Goal: Task Accomplishment & Management: Manage account settings

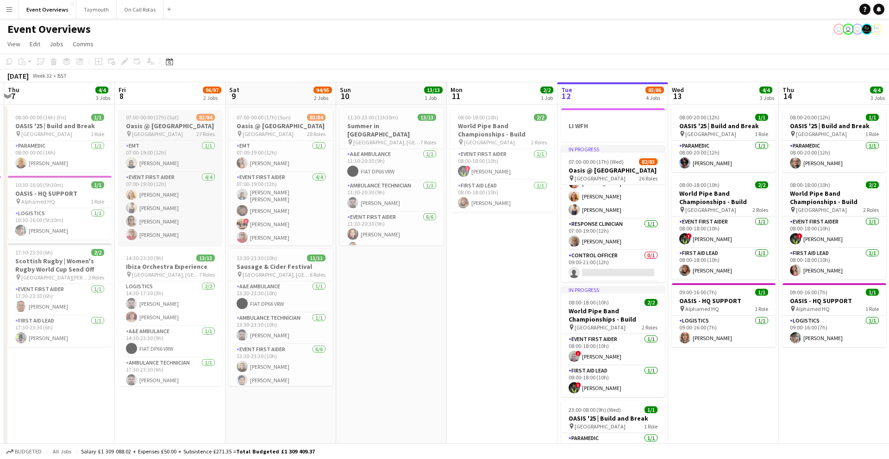
scroll to position [37, 0]
click at [8, 11] on app-icon "Menu" at bounding box center [9, 9] width 7 height 7
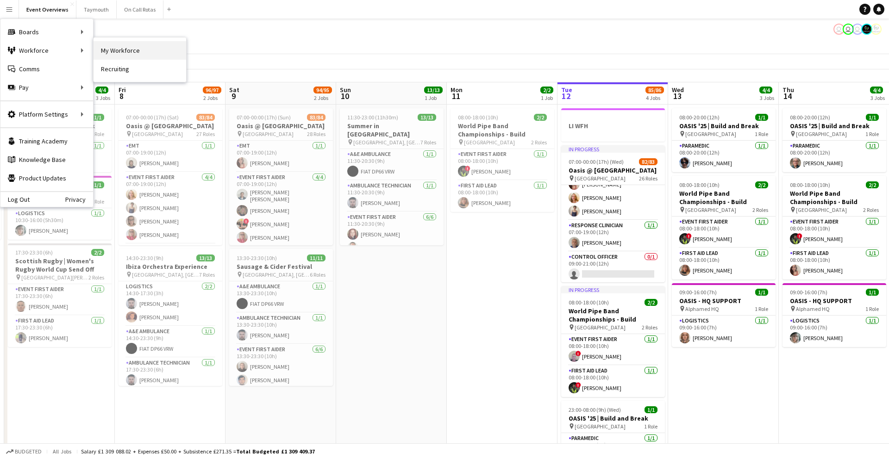
click at [151, 50] on link "My Workforce" at bounding box center [140, 50] width 93 height 19
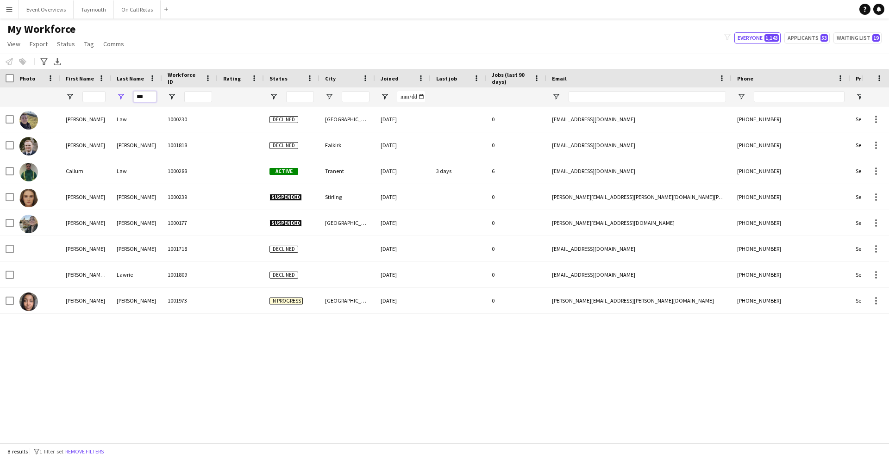
drag, startPoint x: 151, startPoint y: 96, endPoint x: 81, endPoint y: 92, distance: 70.5
click at [83, 92] on div "***" at bounding box center [502, 97] width 1004 height 19
type input "********"
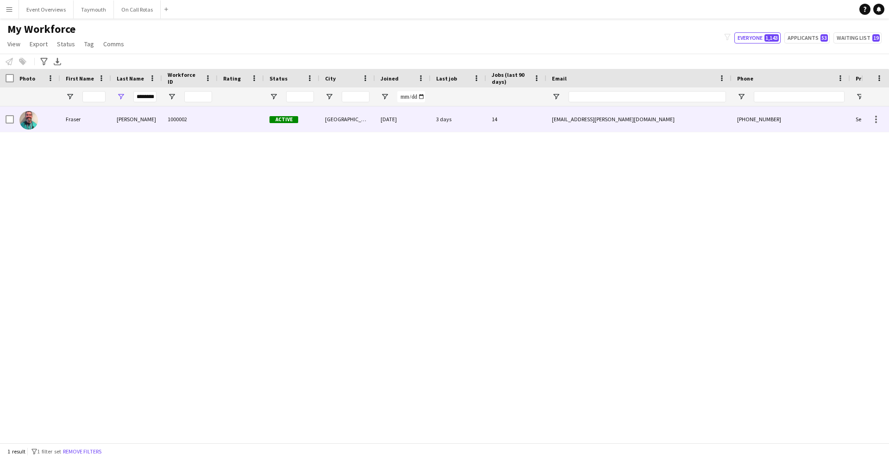
scroll to position [0, 0]
click at [48, 115] on div at bounding box center [37, 119] width 46 height 25
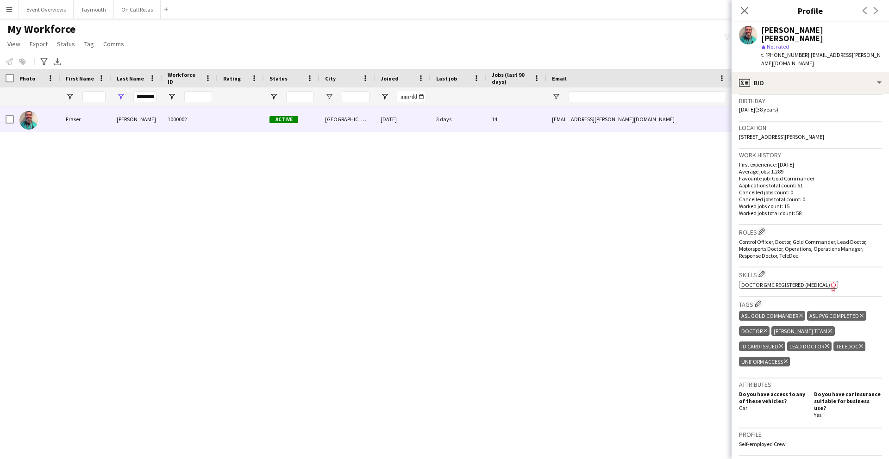
scroll to position [332, 0]
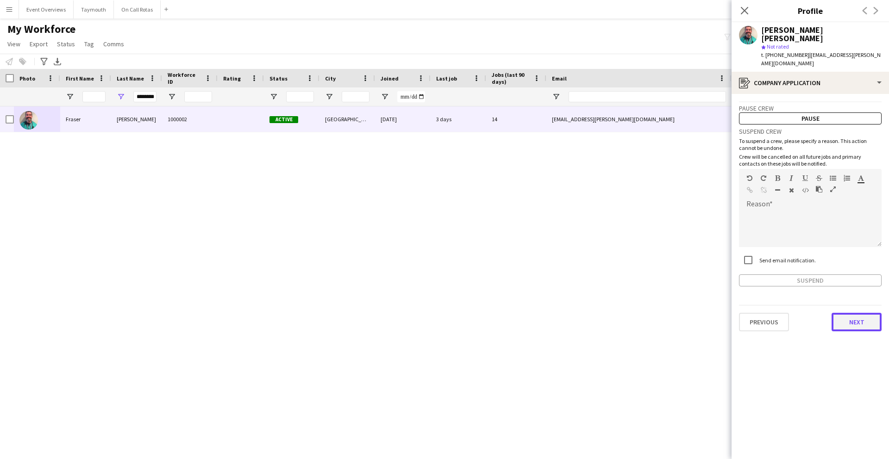
click at [850, 313] on button "Next" at bounding box center [857, 322] width 50 height 19
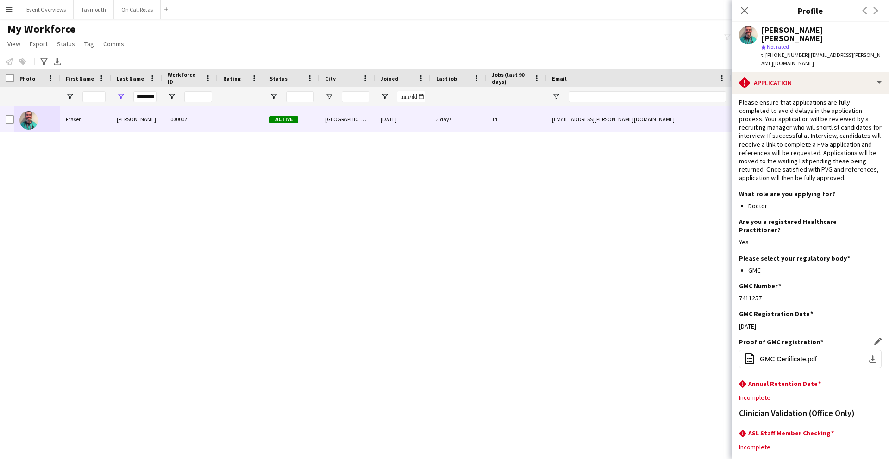
scroll to position [68, 0]
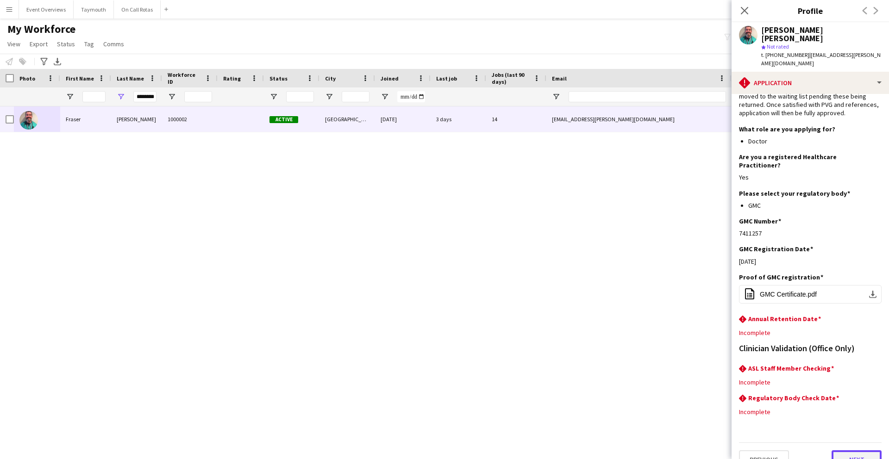
click at [857, 451] on button "Next" at bounding box center [857, 460] width 50 height 19
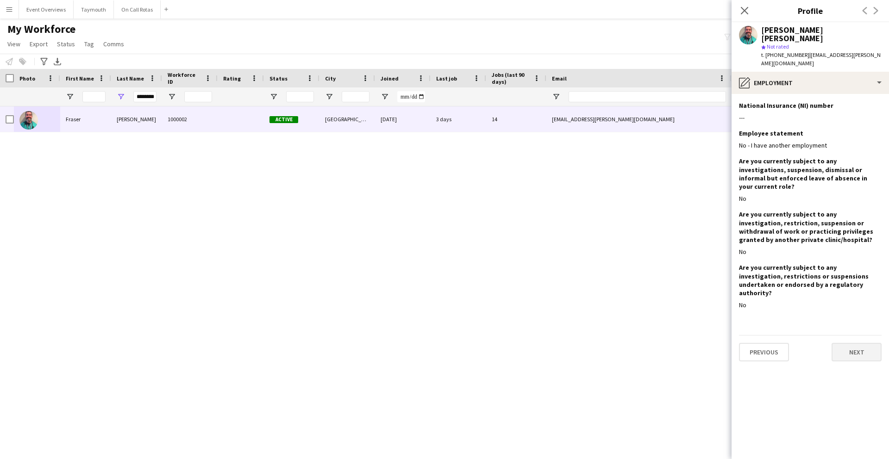
scroll to position [0, 0]
click at [852, 343] on button "Next" at bounding box center [857, 352] width 50 height 19
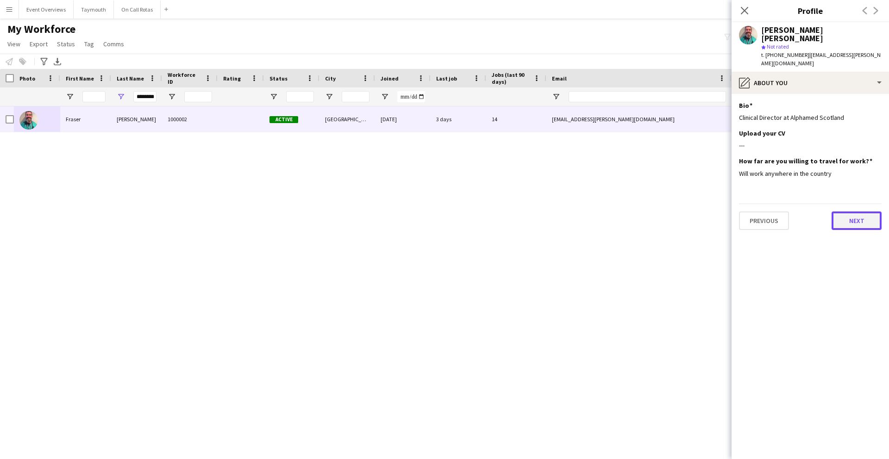
click at [850, 214] on button "Next" at bounding box center [857, 221] width 50 height 19
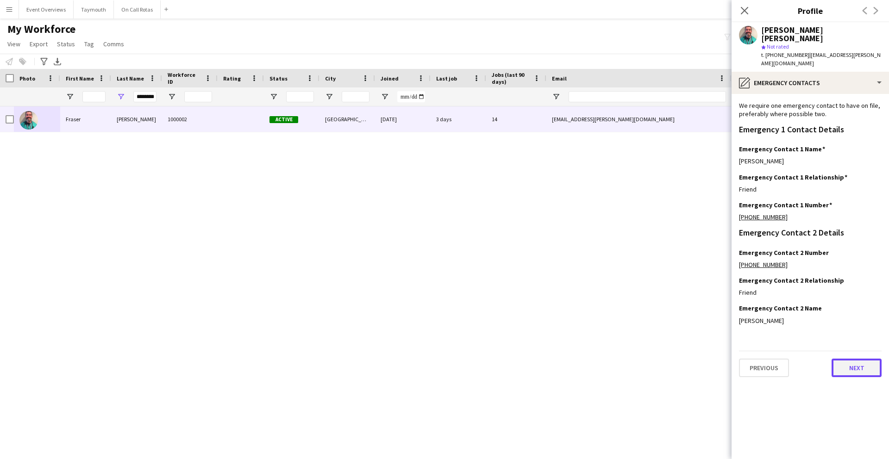
click at [859, 359] on button "Next" at bounding box center [857, 368] width 50 height 19
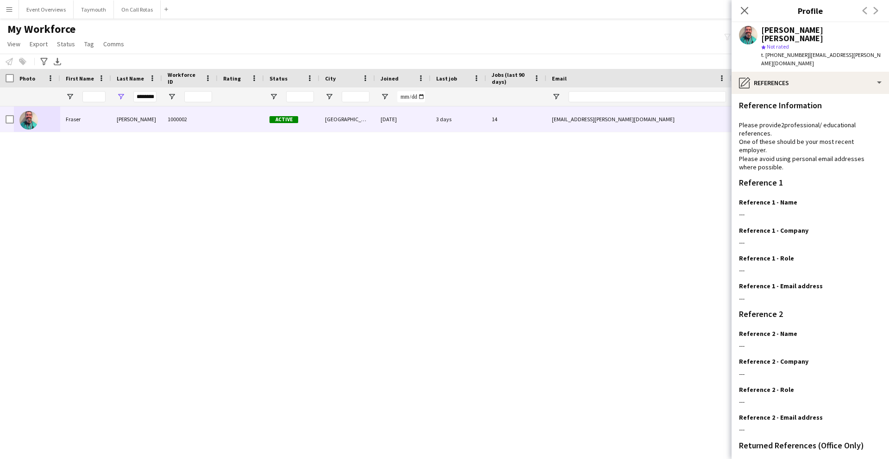
scroll to position [94, 0]
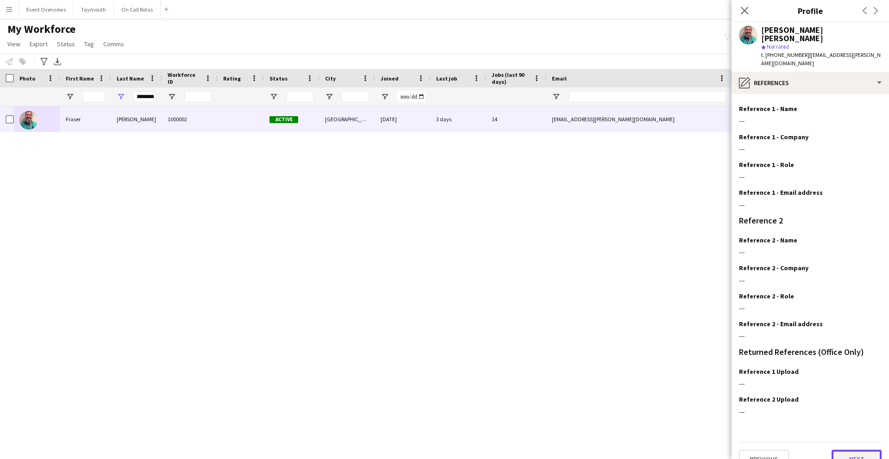
click at [858, 450] on button "Next" at bounding box center [857, 459] width 50 height 19
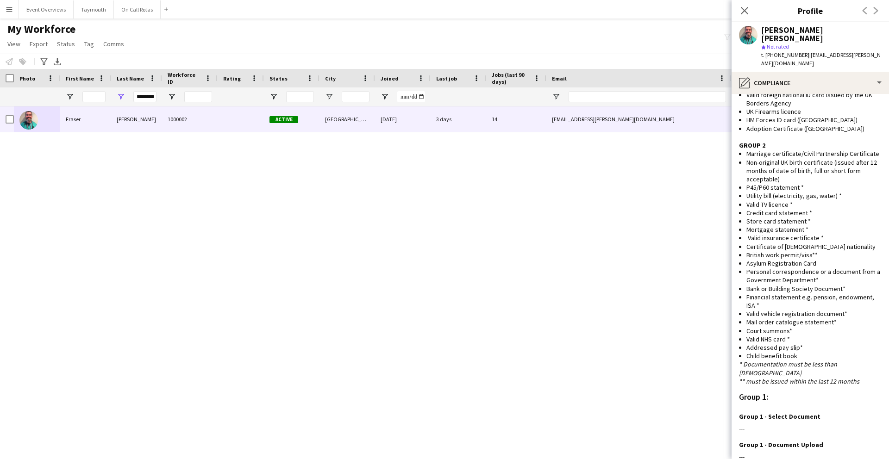
scroll to position [648, 0]
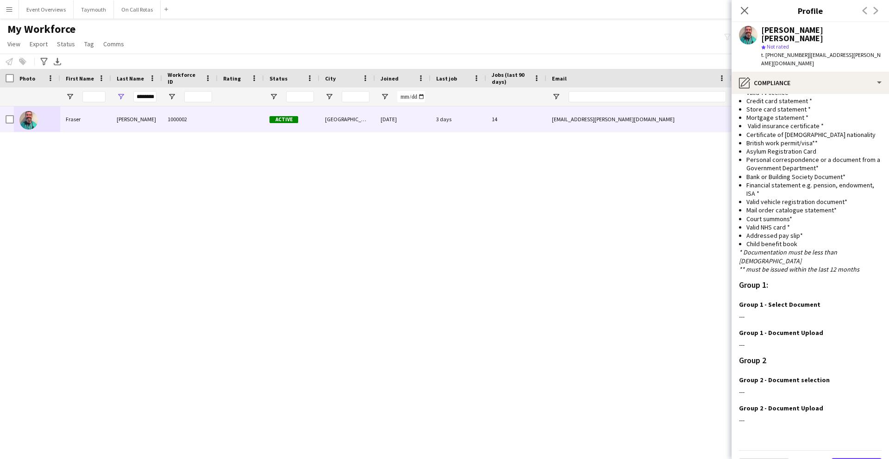
click at [851, 459] on button "Next" at bounding box center [857, 468] width 50 height 19
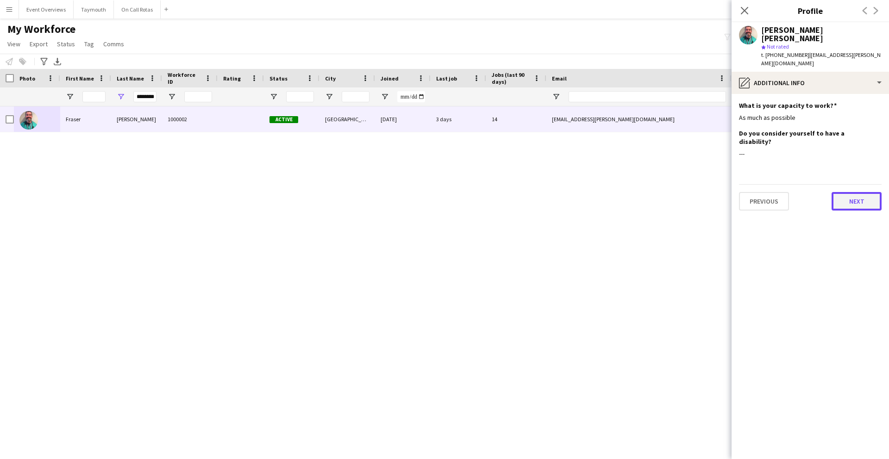
click at [857, 192] on button "Next" at bounding box center [857, 201] width 50 height 19
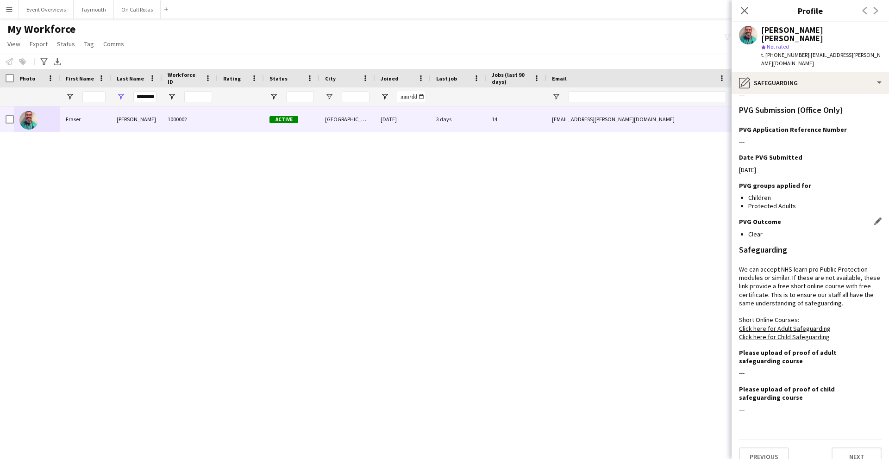
scroll to position [150, 0]
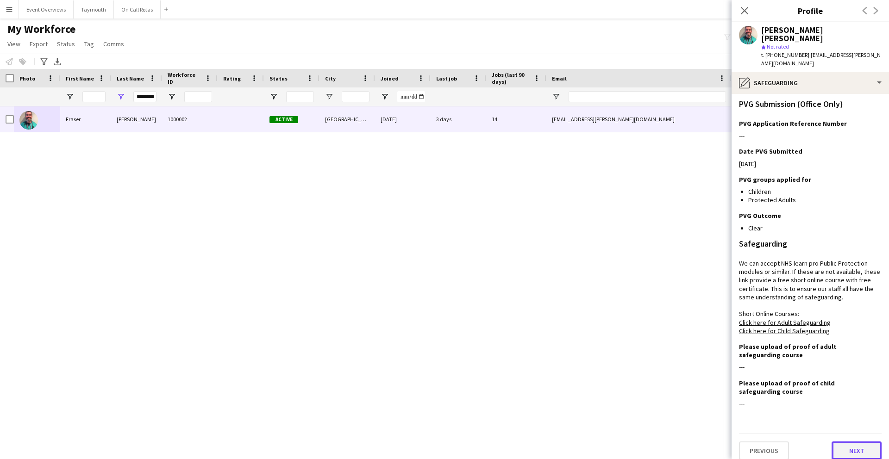
click at [860, 444] on button "Next" at bounding box center [857, 451] width 50 height 19
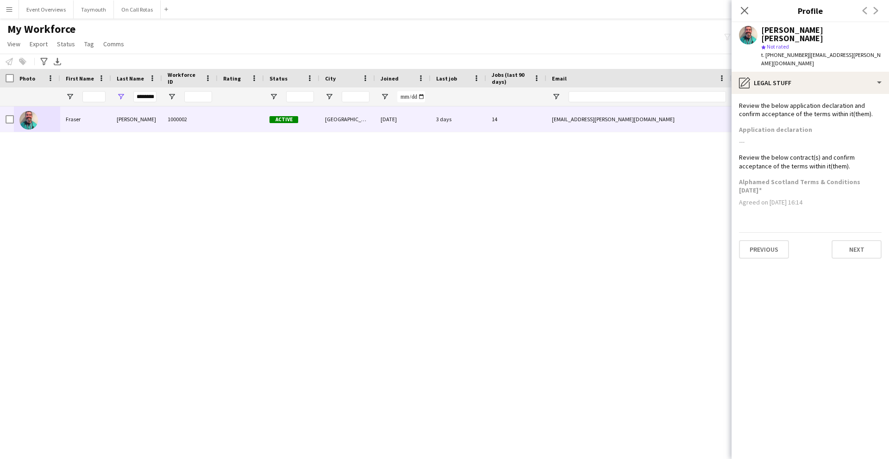
scroll to position [0, 0]
click at [850, 245] on button "Next" at bounding box center [857, 249] width 50 height 19
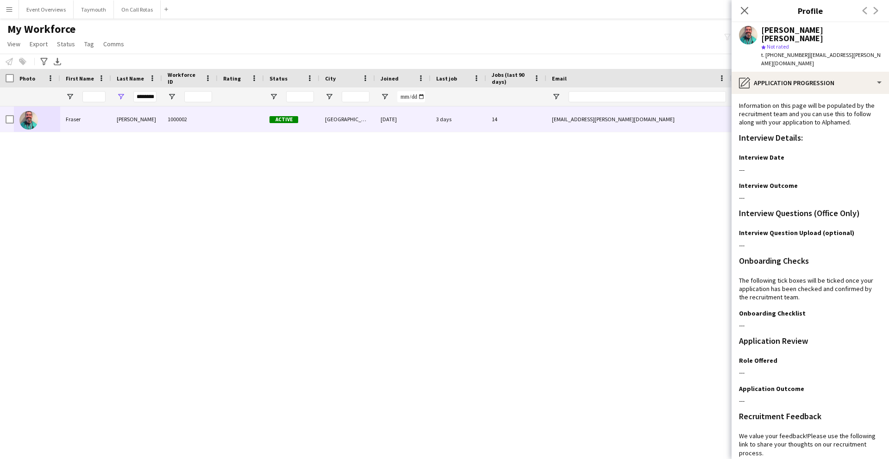
scroll to position [66, 0]
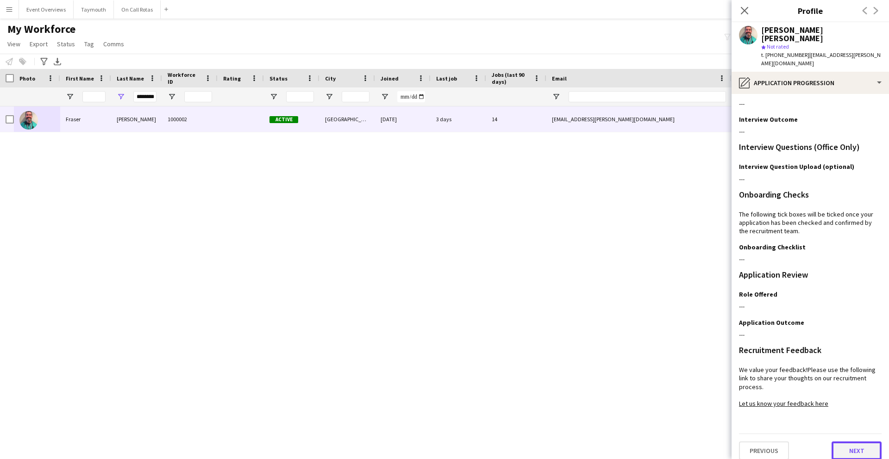
click at [869, 443] on button "Next" at bounding box center [857, 451] width 50 height 19
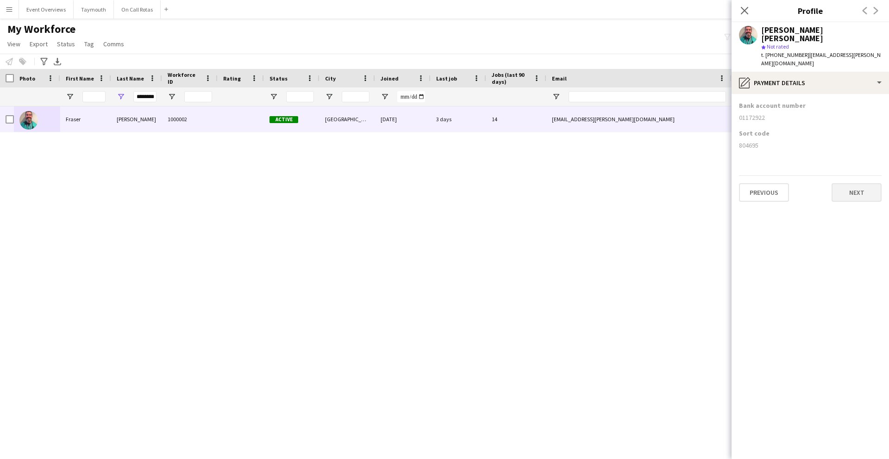
scroll to position [0, 0]
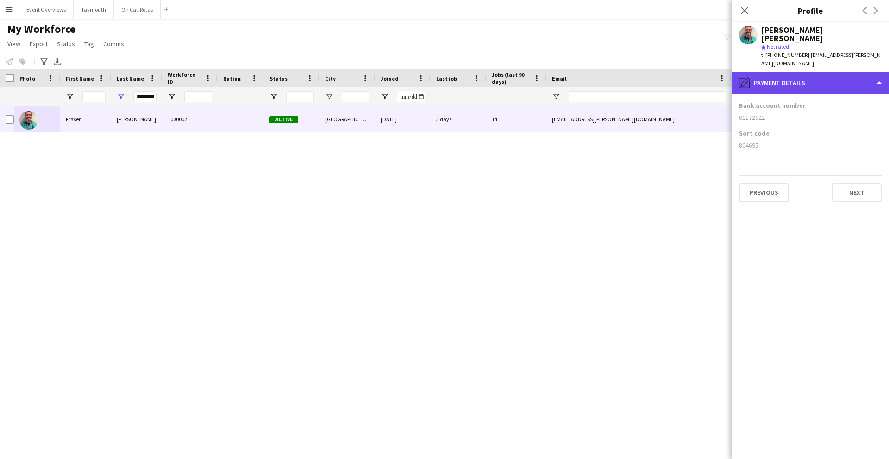
click at [861, 75] on div "pencil4 Payment details" at bounding box center [810, 83] width 157 height 22
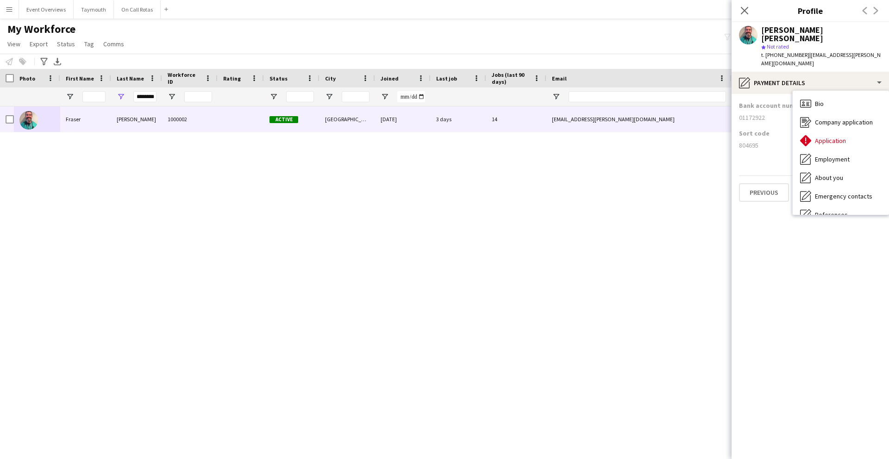
click at [748, 119] on div "Bank account number [FINANCIAL_ID]" at bounding box center [810, 115] width 143 height 28
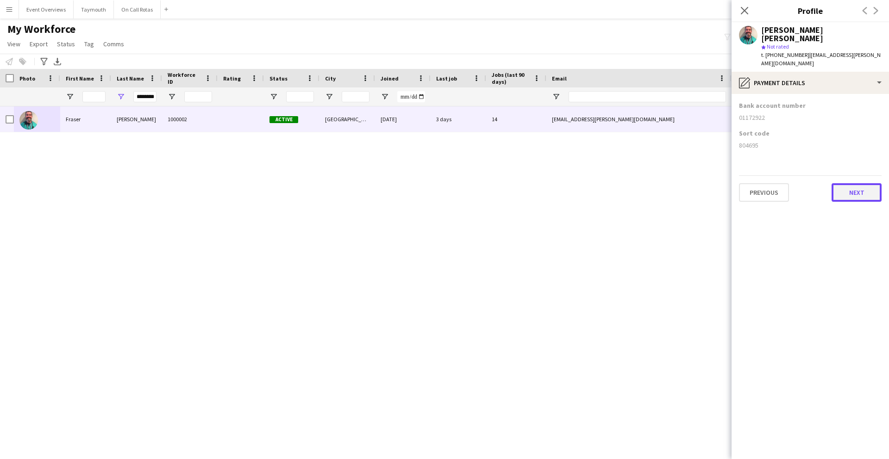
click at [856, 183] on button "Next" at bounding box center [857, 192] width 50 height 19
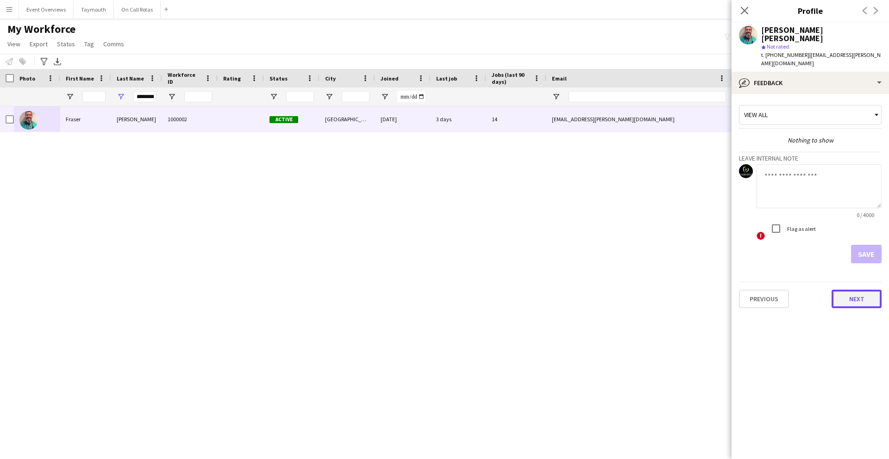
click at [856, 295] on button "Next" at bounding box center [857, 299] width 50 height 19
